Goal: Task Accomplishment & Management: Use online tool/utility

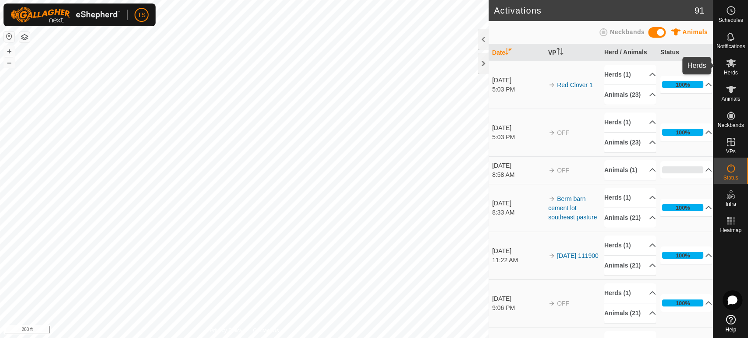
click at [727, 73] on span "Herds" at bounding box center [730, 72] width 14 height 5
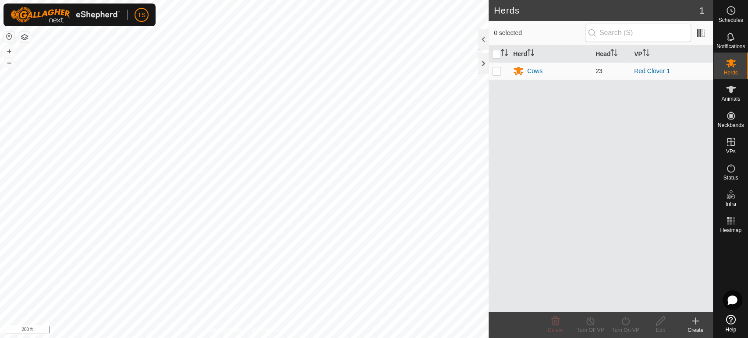
click at [499, 70] on p-checkbox at bounding box center [496, 70] width 9 height 7
checkbox input "true"
click at [732, 11] on icon at bounding box center [731, 10] width 11 height 11
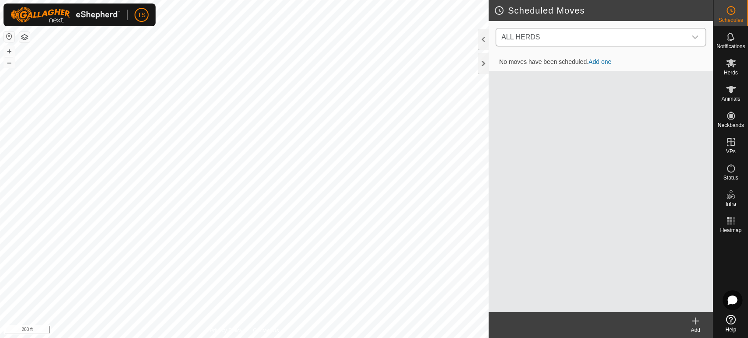
click at [668, 39] on span "ALL HERDS" at bounding box center [592, 37] width 188 height 18
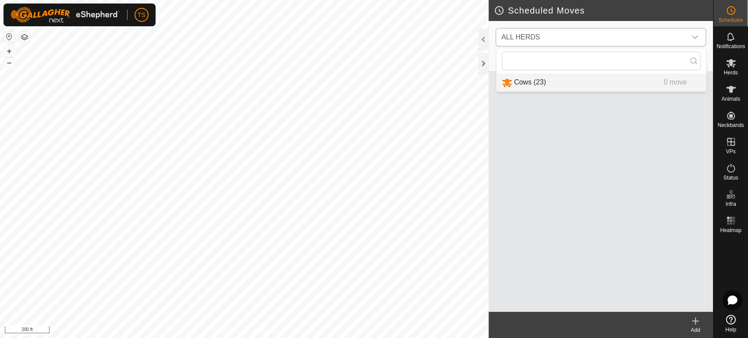
click at [550, 84] on li "Cows (23) 0 move" at bounding box center [600, 83] width 209 height 18
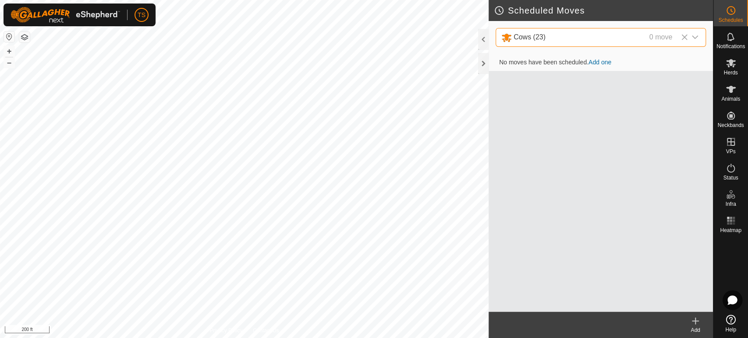
click at [599, 61] on link "Add one" at bounding box center [599, 62] width 23 height 7
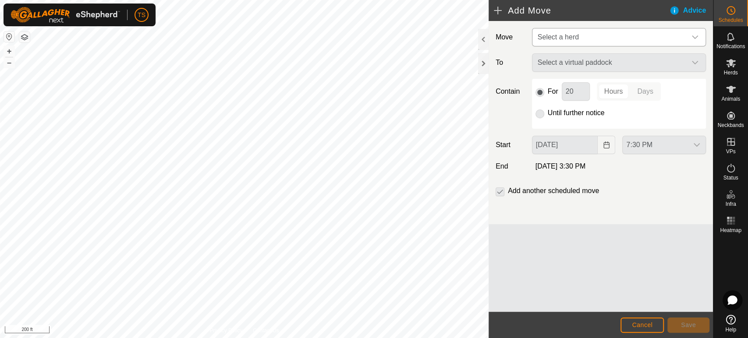
click at [603, 33] on span "Select a herd" at bounding box center [610, 37] width 152 height 18
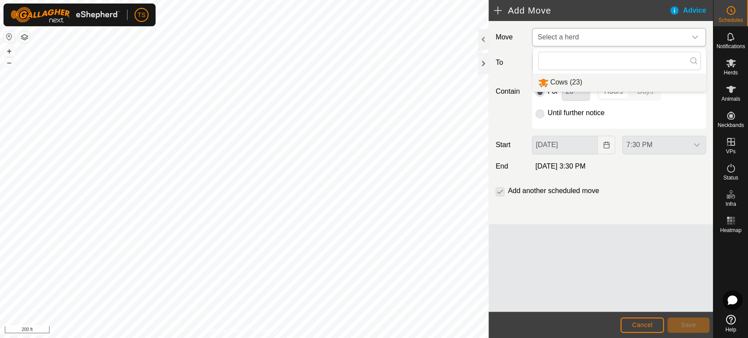
click at [585, 82] on li "Cows (23)" at bounding box center [619, 83] width 173 height 18
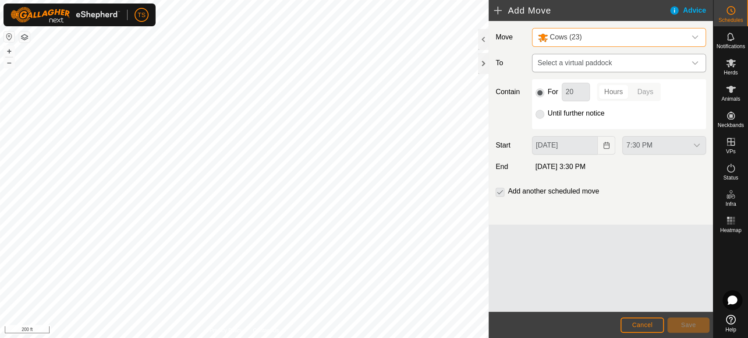
click at [589, 58] on span "Select a virtual paddock" at bounding box center [610, 63] width 152 height 18
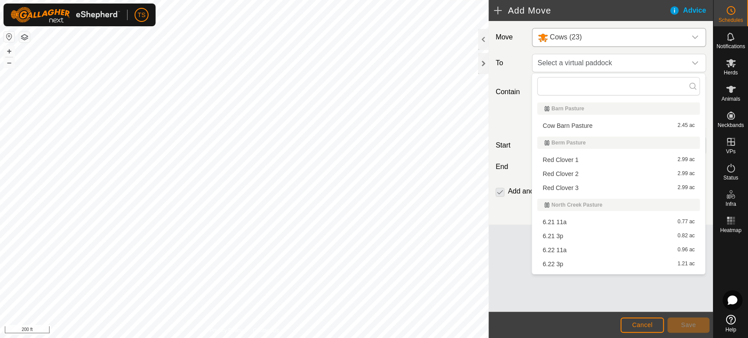
click at [578, 172] on li "Red Clover 2 2.99 ac" at bounding box center [618, 173] width 163 height 13
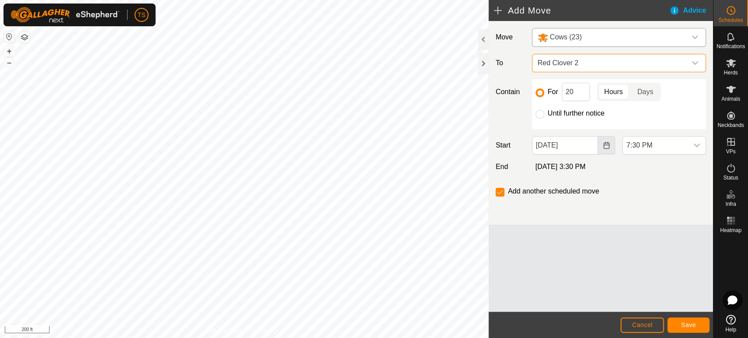
click at [609, 146] on icon "Choose Date" at bounding box center [606, 145] width 6 height 7
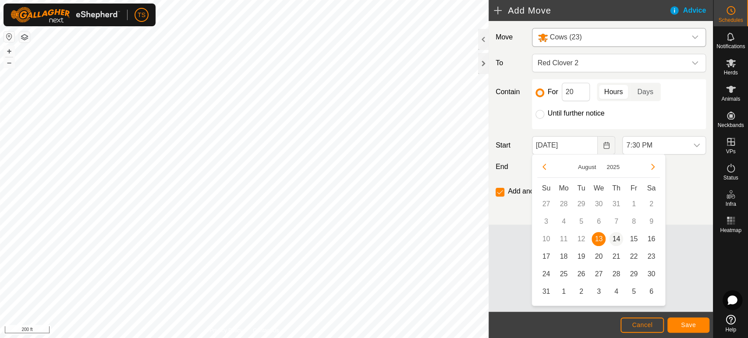
click at [617, 241] on span "14" at bounding box center [616, 239] width 14 height 14
type input "[DATE]"
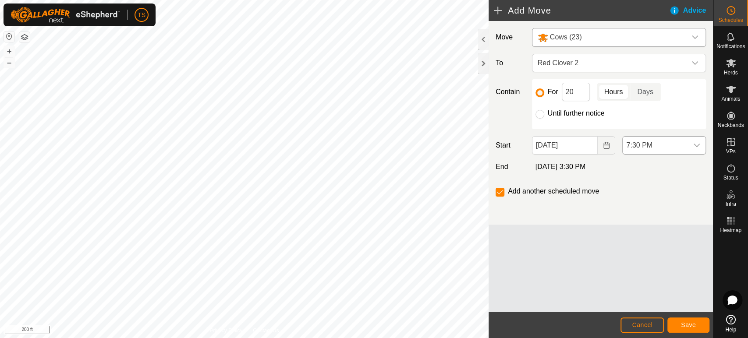
click at [694, 144] on icon "dropdown trigger" at bounding box center [697, 146] width 6 height 4
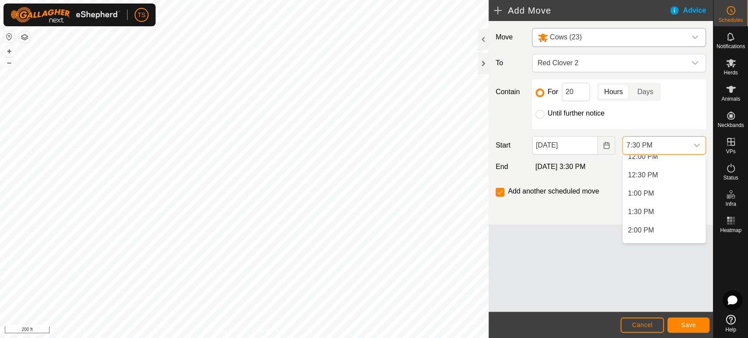
scroll to position [400, 0]
click at [673, 169] on li "11:00 AM" at bounding box center [664, 169] width 83 height 18
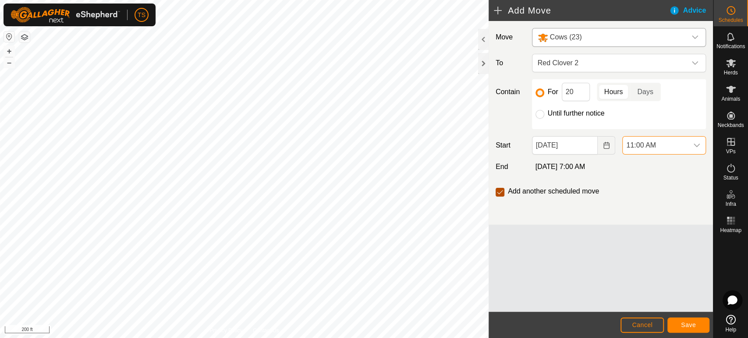
click at [500, 189] on input "checkbox" at bounding box center [500, 192] width 9 height 9
checkbox input "false"
click at [640, 91] on p-togglebutton "Days" at bounding box center [645, 92] width 30 height 18
click at [577, 93] on input "20" at bounding box center [576, 92] width 28 height 18
type input "2"
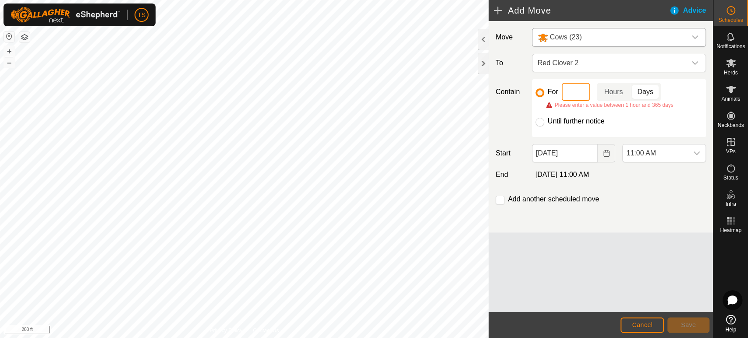
type input "1"
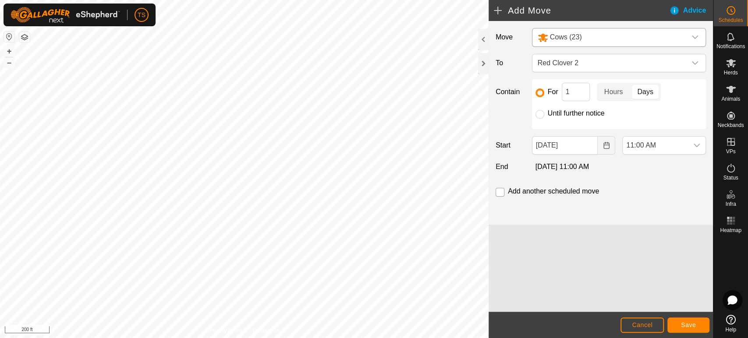
click at [501, 192] on input "checkbox" at bounding box center [500, 192] width 9 height 9
checkbox input "true"
click at [701, 326] on button "Save" at bounding box center [688, 325] width 42 height 15
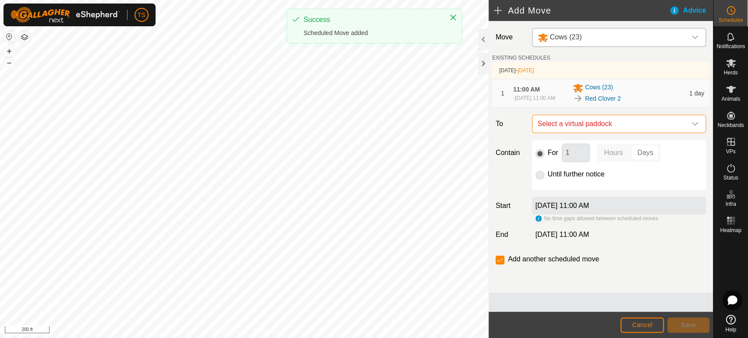
click at [620, 129] on span "Select a virtual paddock" at bounding box center [610, 124] width 152 height 18
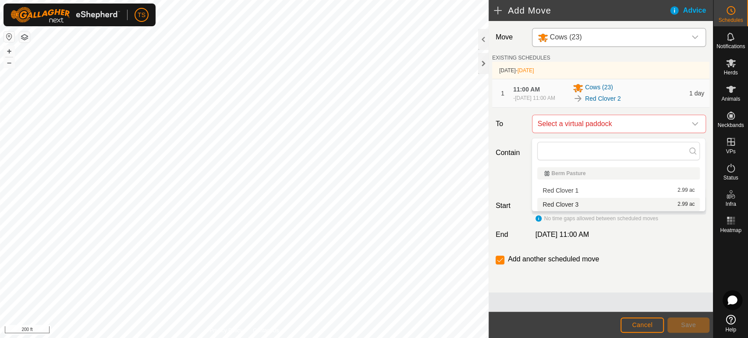
click at [581, 205] on li "Red Clover 3 2.99 ac" at bounding box center [618, 204] width 163 height 13
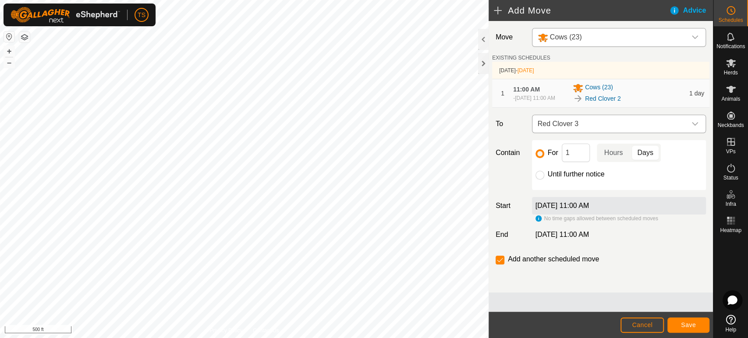
click at [609, 132] on span "Red Clover 3" at bounding box center [610, 124] width 152 height 18
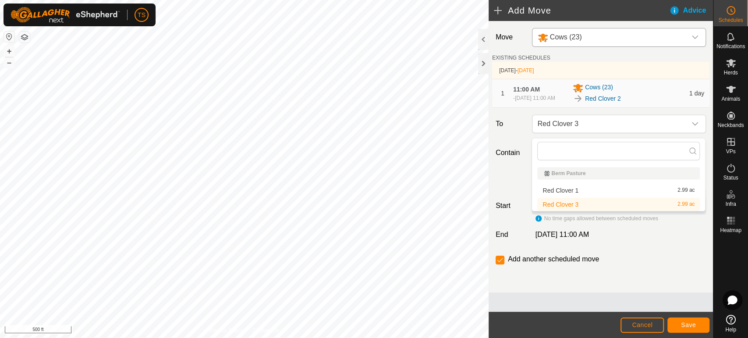
click at [671, 267] on div "Add another scheduled move" at bounding box center [600, 263] width 217 height 18
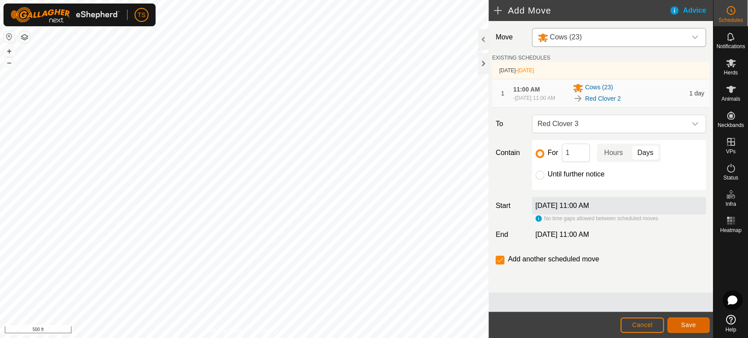
click at [693, 326] on span "Save" at bounding box center [688, 325] width 15 height 7
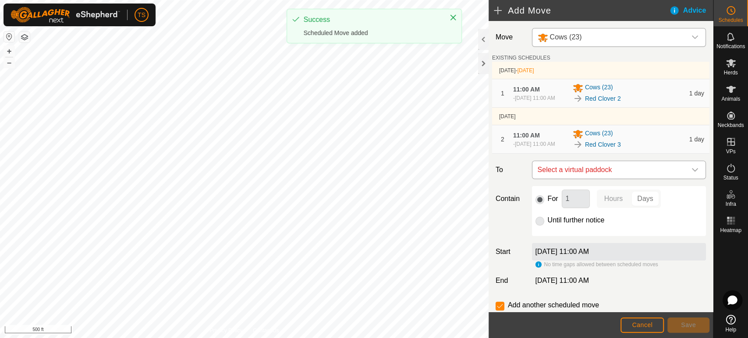
click at [595, 175] on span "Select a virtual paddock" at bounding box center [610, 170] width 152 height 18
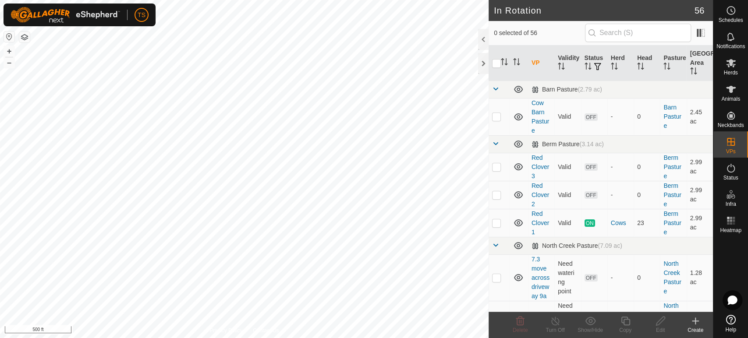
checkbox input "true"
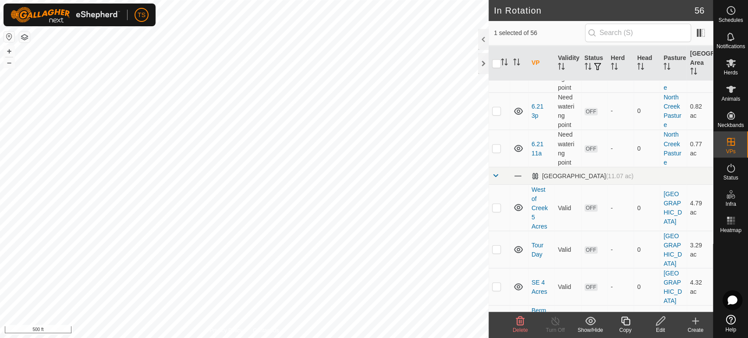
scroll to position [1022, 0]
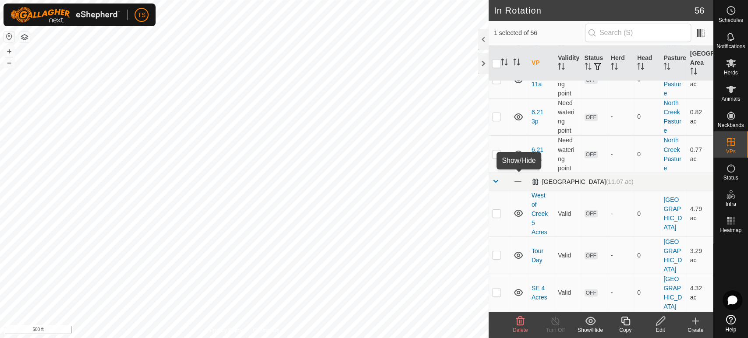
click at [515, 183] on span at bounding box center [518, 182] width 10 height 10
click at [515, 183] on icon at bounding box center [518, 181] width 11 height 11
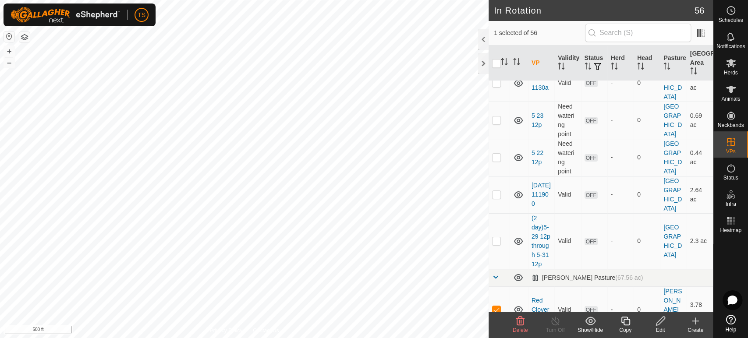
scroll to position [1995, 0]
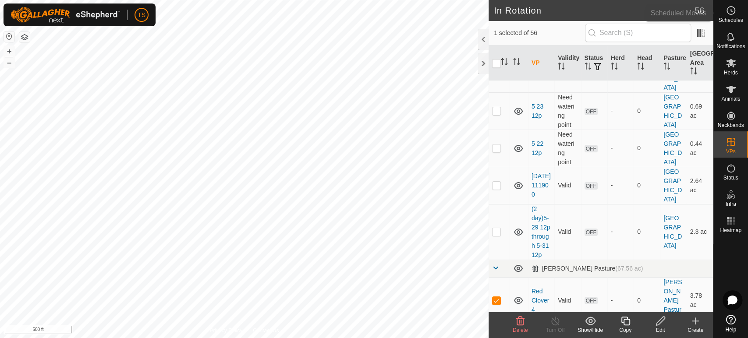
click at [741, 20] on span "Schedules" at bounding box center [730, 20] width 25 height 5
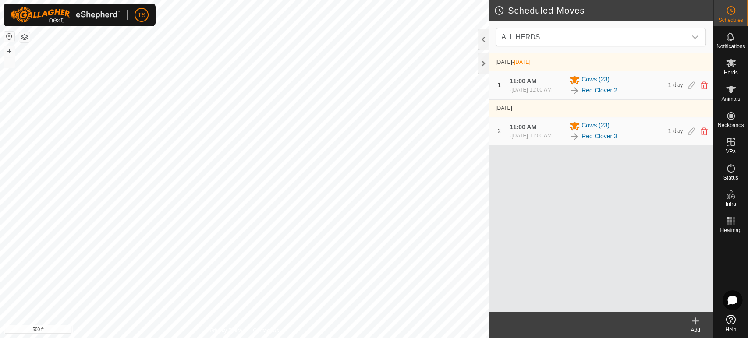
click at [696, 324] on icon at bounding box center [695, 321] width 11 height 11
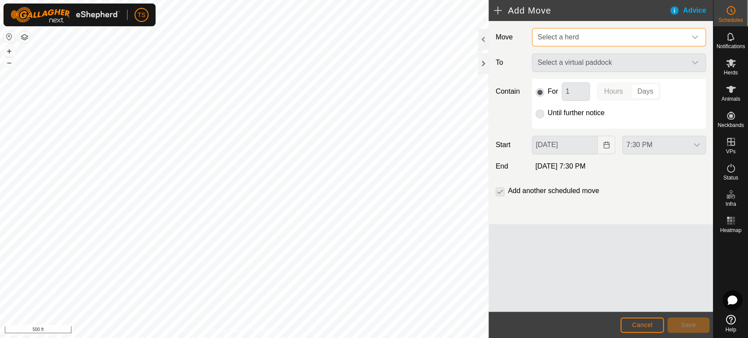
click at [638, 38] on span "Select a herd" at bounding box center [610, 37] width 152 height 18
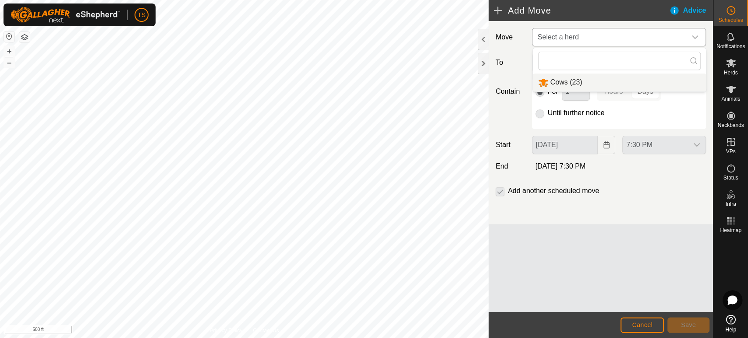
click at [630, 78] on li "Cows (23)" at bounding box center [619, 83] width 173 height 18
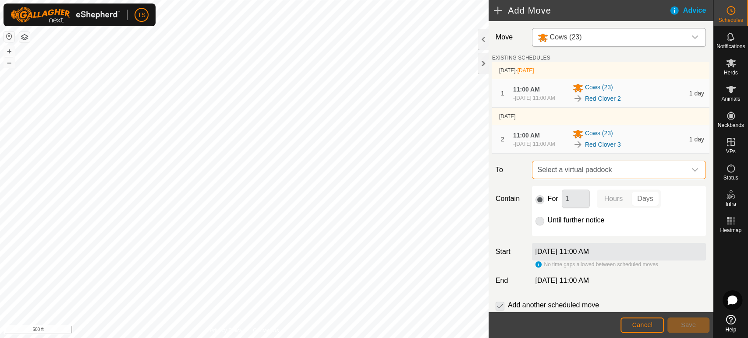
click at [627, 179] on span "Select a virtual paddock" at bounding box center [610, 170] width 152 height 18
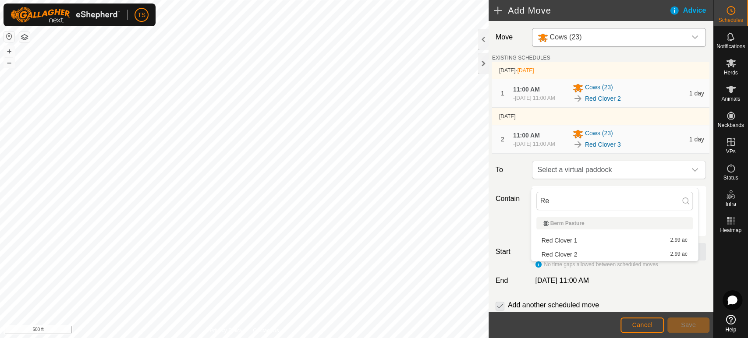
type input "R"
click at [516, 225] on div "Contain For 1 Hours Days Until further notice" at bounding box center [600, 211] width 217 height 50
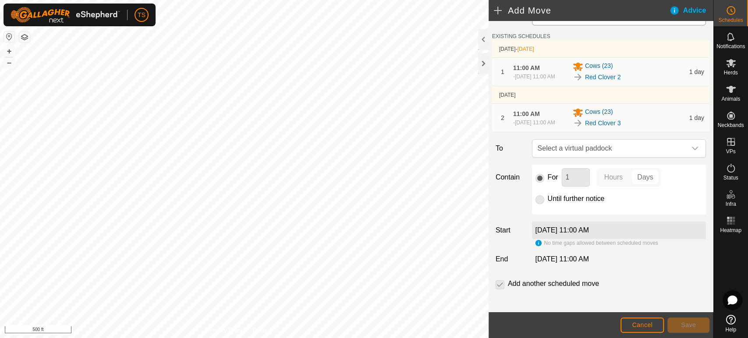
scroll to position [34, 0]
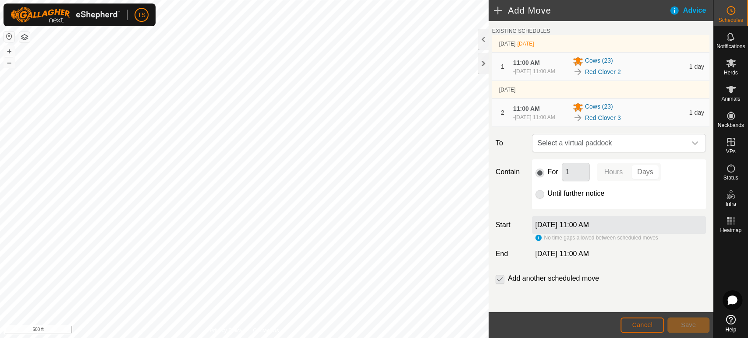
click at [659, 325] on button "Cancel" at bounding box center [641, 325] width 43 height 15
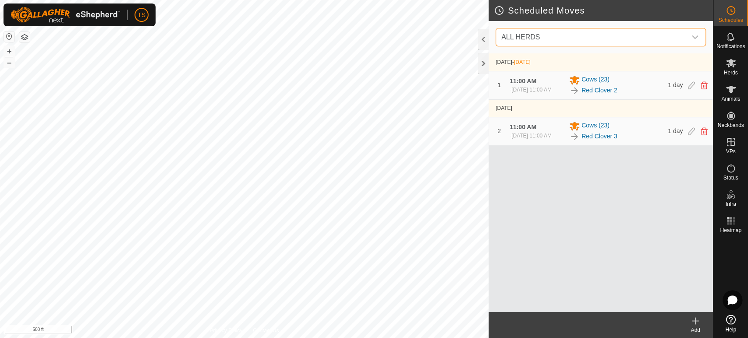
click at [618, 34] on span "ALL HERDS" at bounding box center [592, 37] width 188 height 18
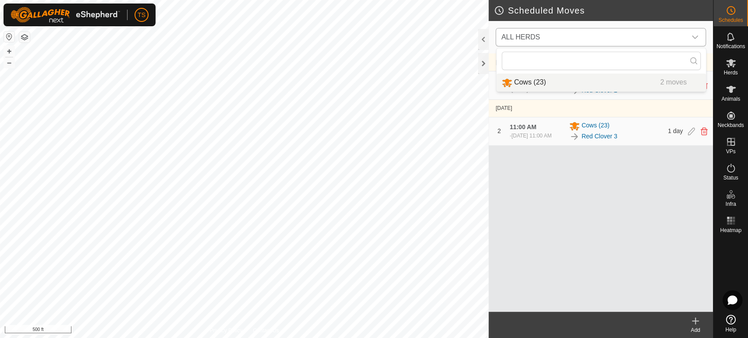
click at [606, 80] on li "Cows (23) 2 moves" at bounding box center [600, 83] width 209 height 18
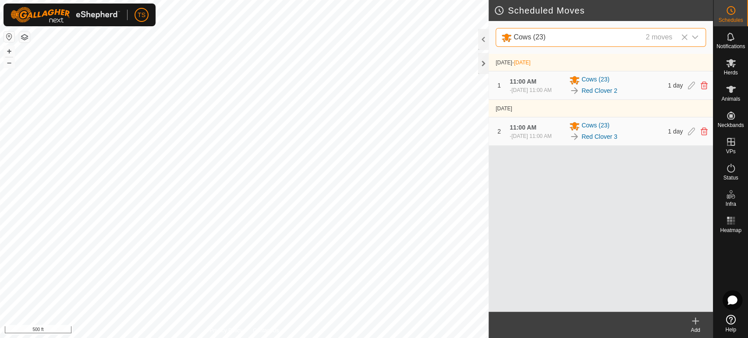
click at [697, 325] on icon at bounding box center [695, 321] width 11 height 11
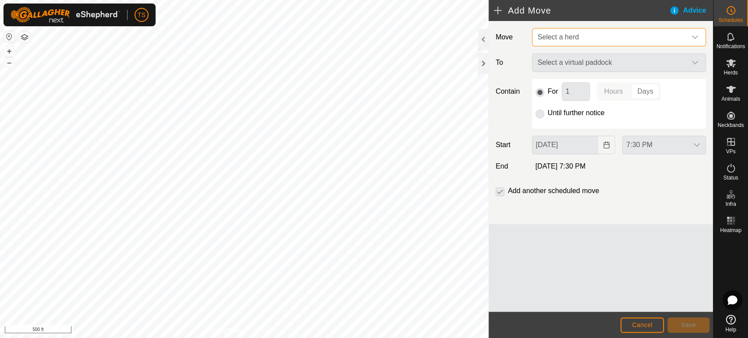
click at [654, 38] on span "Select a herd" at bounding box center [610, 37] width 152 height 18
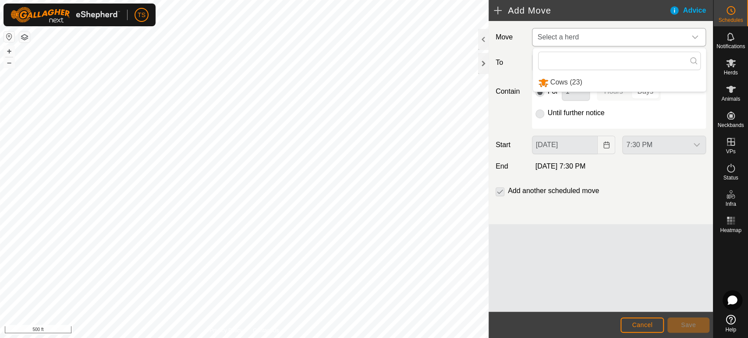
click at [639, 78] on li "Cows (23)" at bounding box center [619, 83] width 173 height 18
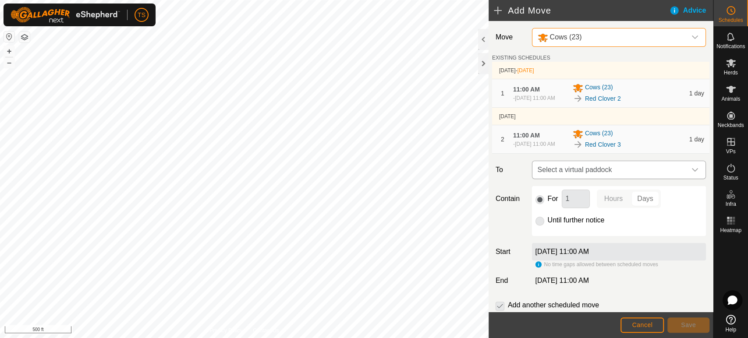
click at [645, 179] on span "Select a virtual paddock" at bounding box center [610, 170] width 152 height 18
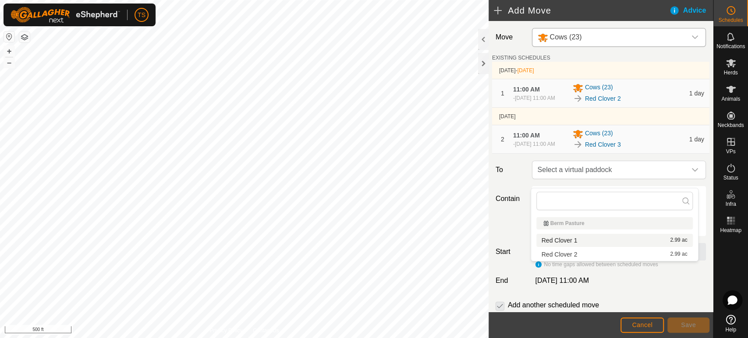
click at [520, 193] on div "Move Cows (23) EXISTING SCHEDULES [DATE] - [DATE] 1 11:00 AM - [DATE] 11:00 AM …" at bounding box center [601, 180] width 224 height 318
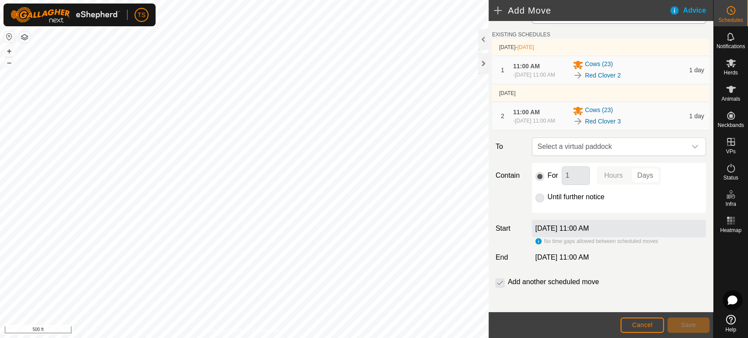
scroll to position [34, 0]
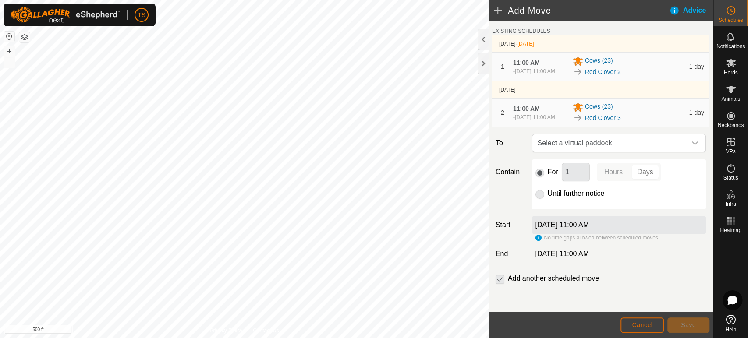
click at [655, 323] on button "Cancel" at bounding box center [641, 325] width 43 height 15
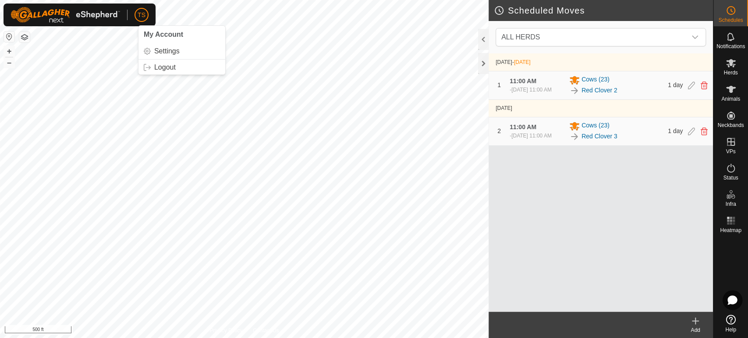
click at [549, 249] on div "[DATE] - [DATE] 1 11:00 AM - [DATE] 11:00 AM Cows (23) Red Clover 2 1 day [DATE…" at bounding box center [601, 182] width 224 height 259
